Goal: Task Accomplishment & Management: Use online tool/utility

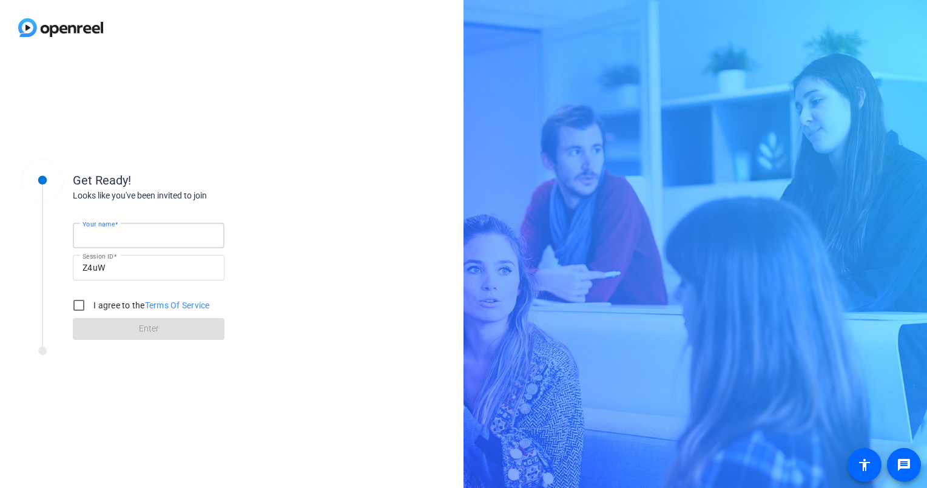
click at [186, 231] on input "Your name" at bounding box center [149, 235] width 132 height 15
type input "[PERSON_NAME]"
click at [263, 133] on div "Get Ready! Looks like you've been invited to join Your name [PERSON_NAME] Sessi…" at bounding box center [232, 271] width 464 height 433
click at [73, 299] on input "I agree to the Terms Of Service" at bounding box center [79, 305] width 24 height 24
checkbox input "true"
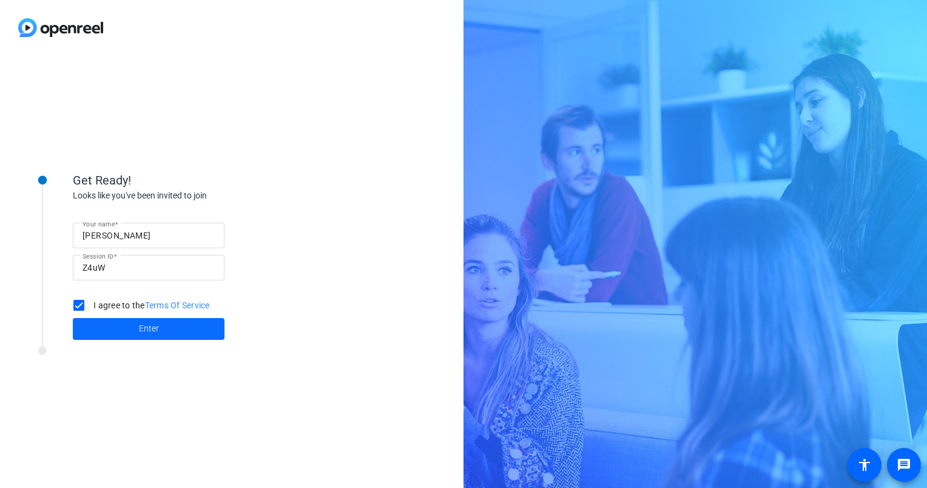
click at [133, 325] on span at bounding box center [149, 328] width 152 height 29
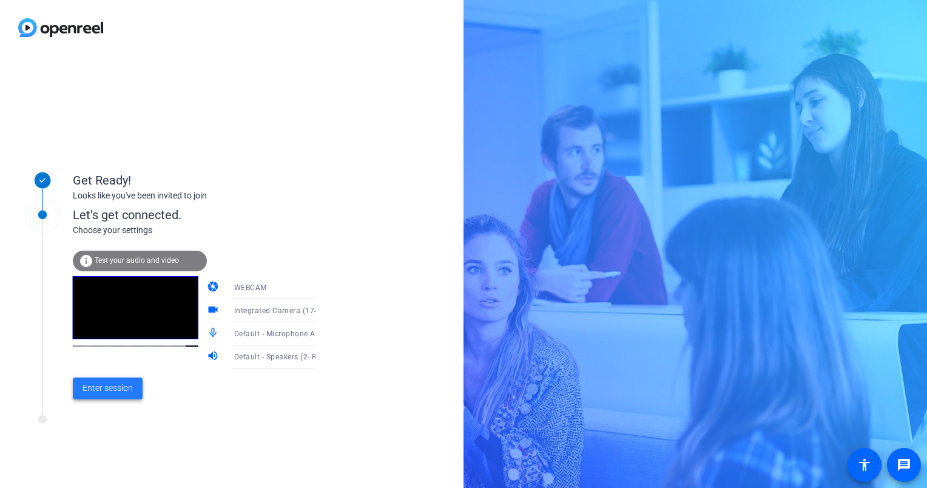
click at [120, 391] on span "Enter session" at bounding box center [108, 388] width 50 height 13
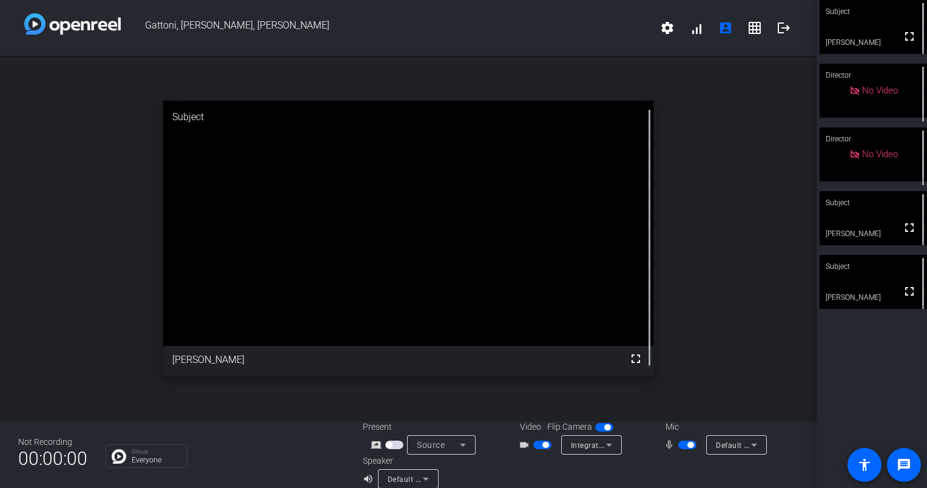
click at [688, 445] on span "button" at bounding box center [691, 445] width 6 height 6
click at [534, 444] on span "button" at bounding box center [542, 445] width 18 height 8
click at [534, 444] on span "button" at bounding box center [537, 445] width 6 height 6
click at [690, 447] on span "button" at bounding box center [687, 445] width 18 height 8
click at [751, 24] on mat-icon "grid_on" at bounding box center [755, 28] width 15 height 15
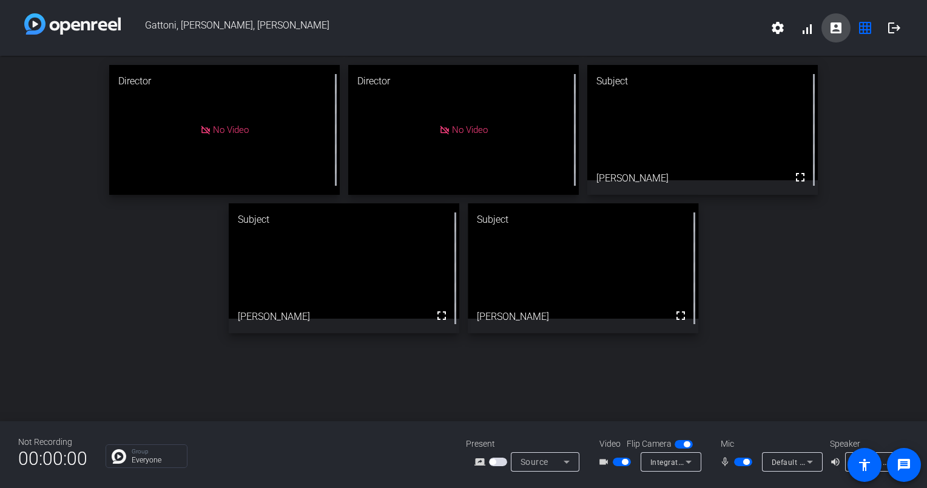
click at [845, 36] on span at bounding box center [836, 27] width 29 height 29
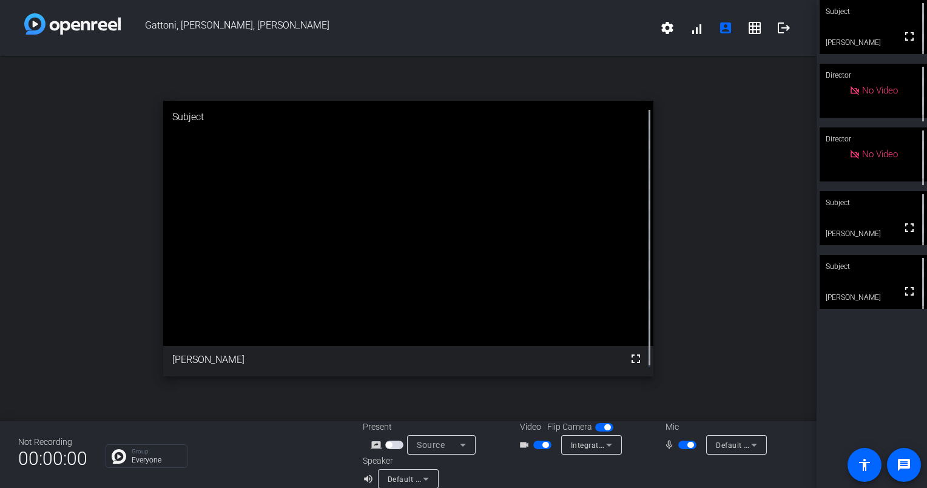
click at [680, 447] on span "button" at bounding box center [687, 445] width 18 height 8
click at [683, 444] on span "button" at bounding box center [687, 445] width 18 height 8
click at [682, 448] on span "button" at bounding box center [687, 445] width 18 height 8
click at [542, 445] on span "button" at bounding box center [545, 445] width 6 height 6
click at [685, 444] on span "button" at bounding box center [687, 445] width 18 height 8
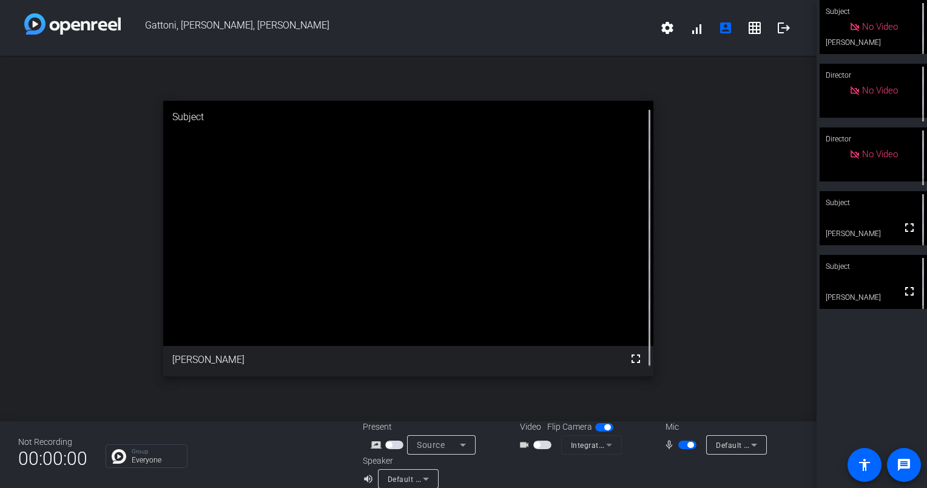
click at [534, 445] on span "button" at bounding box center [537, 445] width 6 height 6
click at [688, 446] on span "button" at bounding box center [691, 445] width 6 height 6
click at [537, 445] on span "button" at bounding box center [542, 445] width 18 height 8
click at [743, 241] on div "open_in_new Subject fullscreen [PERSON_NAME]" at bounding box center [408, 238] width 817 height 365
click at [679, 445] on span "button" at bounding box center [682, 445] width 6 height 6
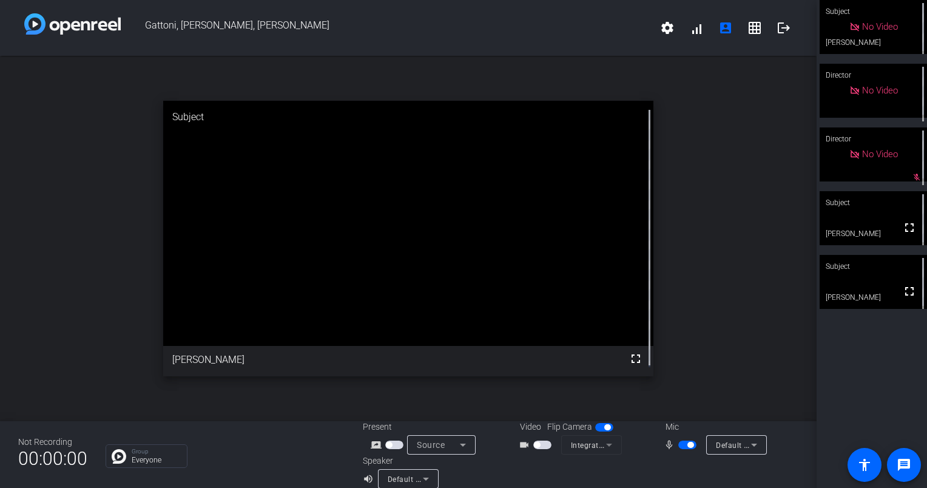
click at [688, 445] on span "button" at bounding box center [691, 445] width 6 height 6
click at [536, 445] on span "button" at bounding box center [542, 445] width 18 height 8
click at [682, 447] on span "button" at bounding box center [687, 445] width 18 height 8
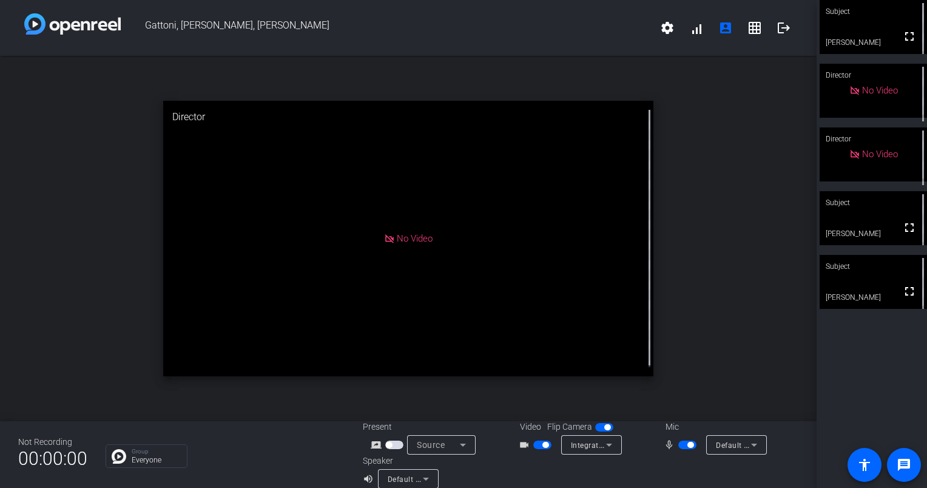
click at [688, 444] on span "button" at bounding box center [691, 445] width 6 height 6
click at [533, 447] on span "button" at bounding box center [542, 445] width 18 height 8
click at [534, 447] on span "button" at bounding box center [537, 445] width 6 height 6
click at [683, 444] on span "button" at bounding box center [687, 445] width 18 height 8
click at [688, 445] on span "button" at bounding box center [691, 445] width 6 height 6
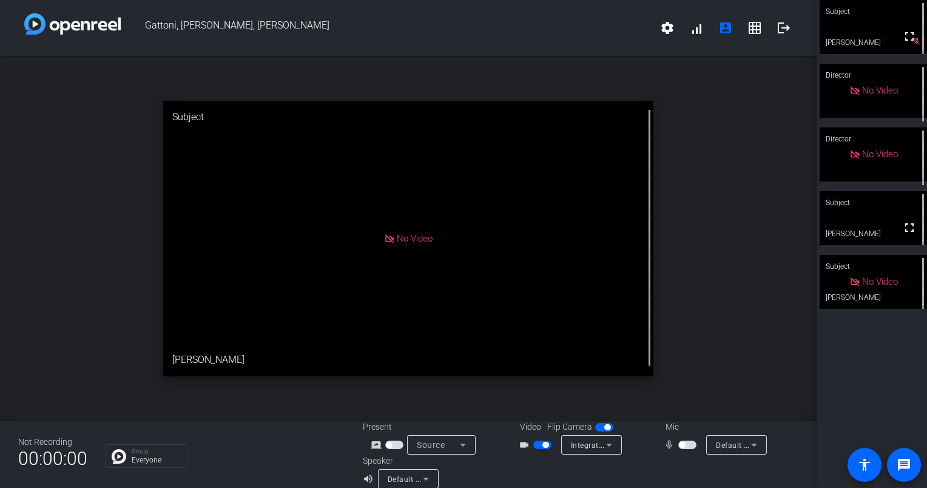
click at [542, 445] on span "button" at bounding box center [545, 445] width 6 height 6
click at [684, 441] on span "button" at bounding box center [687, 445] width 18 height 8
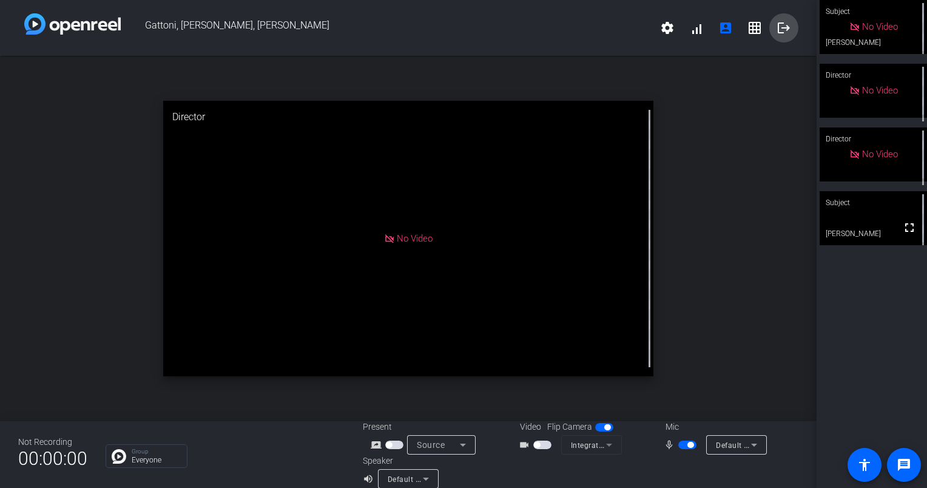
click at [781, 29] on mat-icon "logout" at bounding box center [784, 28] width 15 height 15
